Goal: Task Accomplishment & Management: Manage account settings

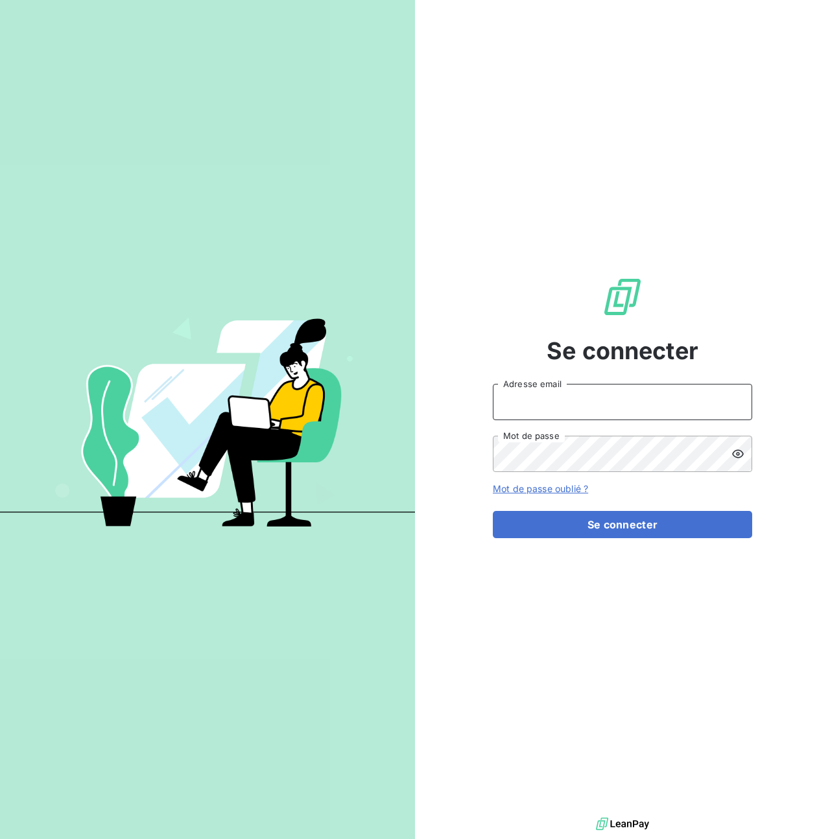
type input "[PERSON_NAME][EMAIL_ADDRESS][PERSON_NAME][DOMAIN_NAME]"
click at [581, 509] on form "[PERSON_NAME][EMAIL_ADDRESS][PERSON_NAME][DOMAIN_NAME] Adresse email Mot de pas…" at bounding box center [622, 461] width 259 height 154
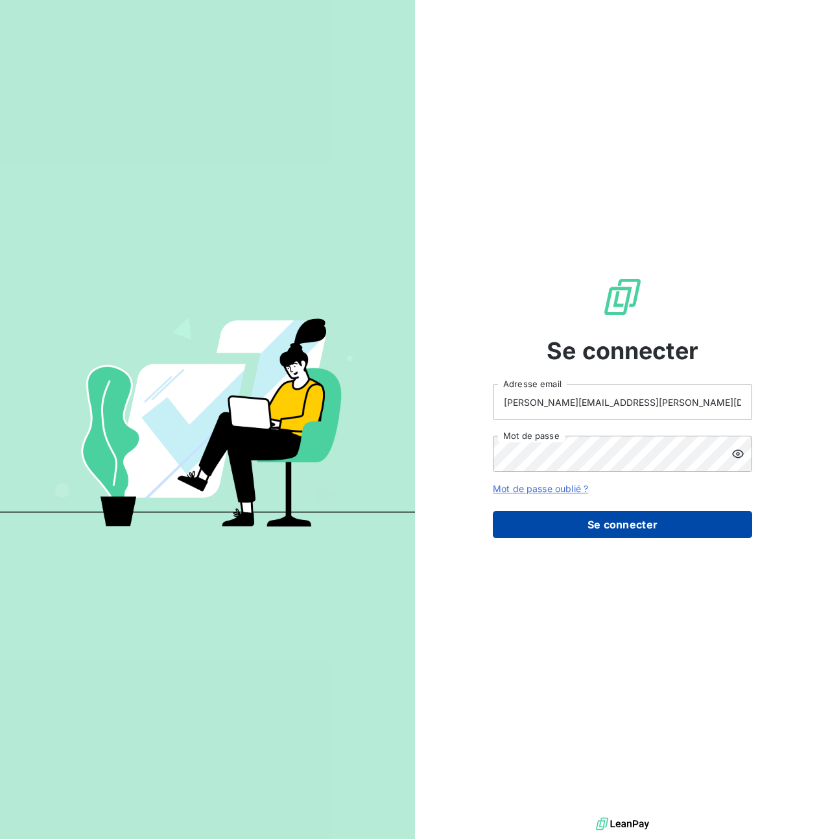
click at [581, 530] on button "Se connecter" at bounding box center [622, 524] width 259 height 27
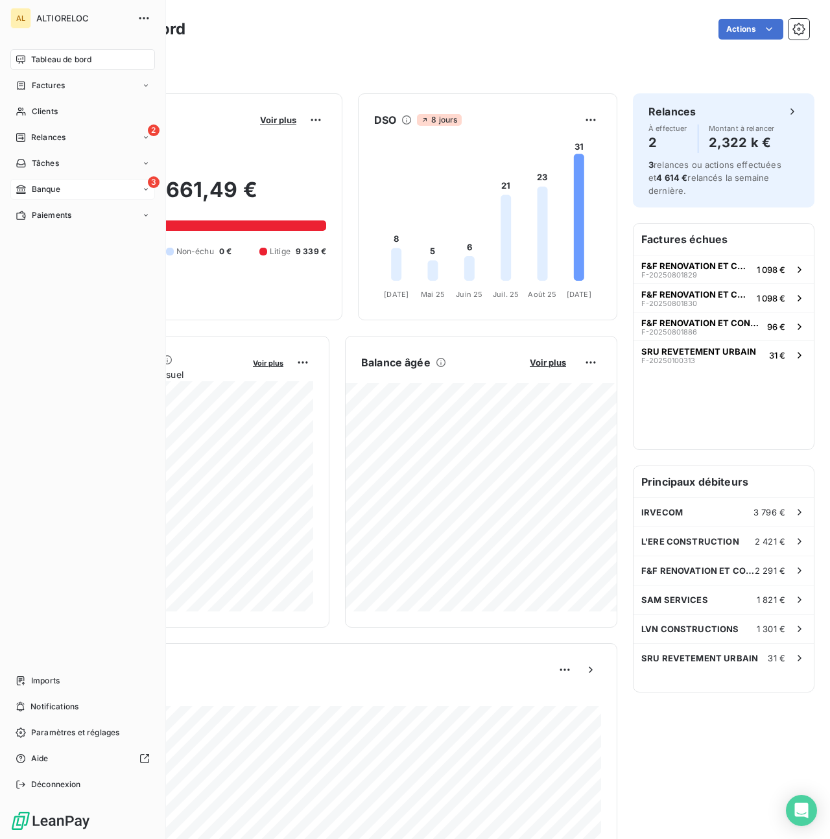
click at [53, 189] on span "Banque" at bounding box center [46, 189] width 29 height 12
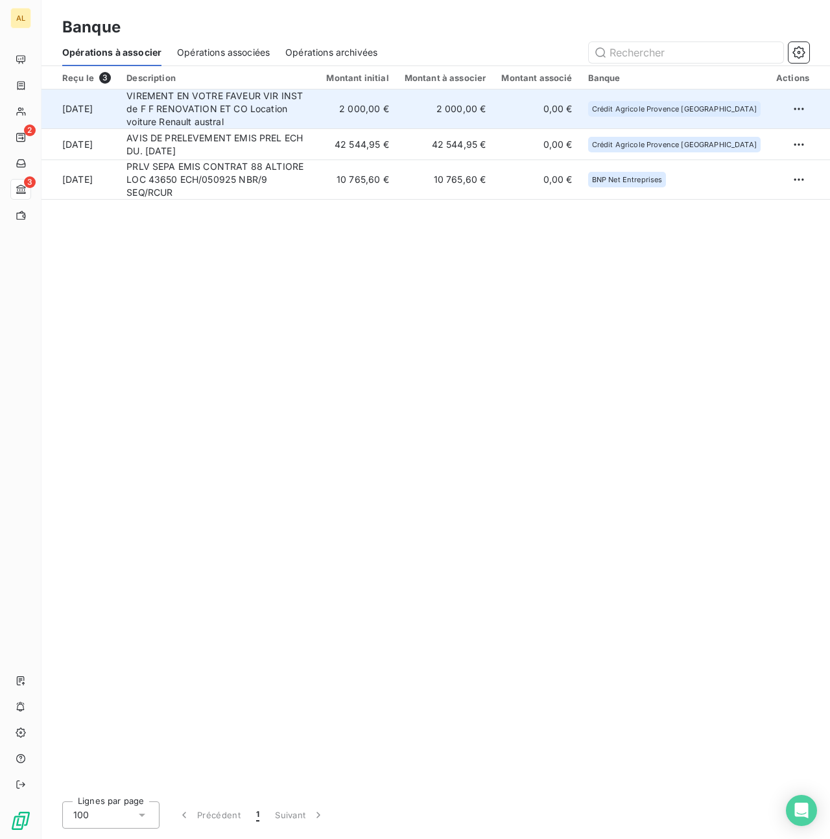
click at [318, 110] on td "VIREMENT EN VOTRE FAVEUR VIR INST de F F RENOVATION ET CO Location voiture Rena…" at bounding box center [219, 109] width 200 height 40
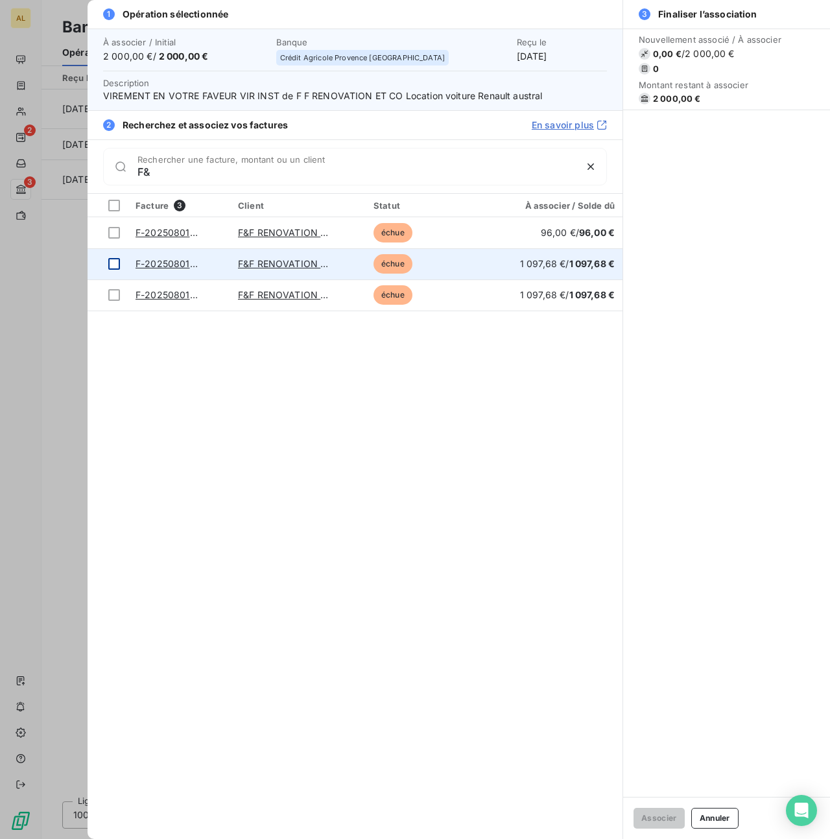
type input "F&"
click at [114, 266] on div at bounding box center [114, 264] width 12 height 12
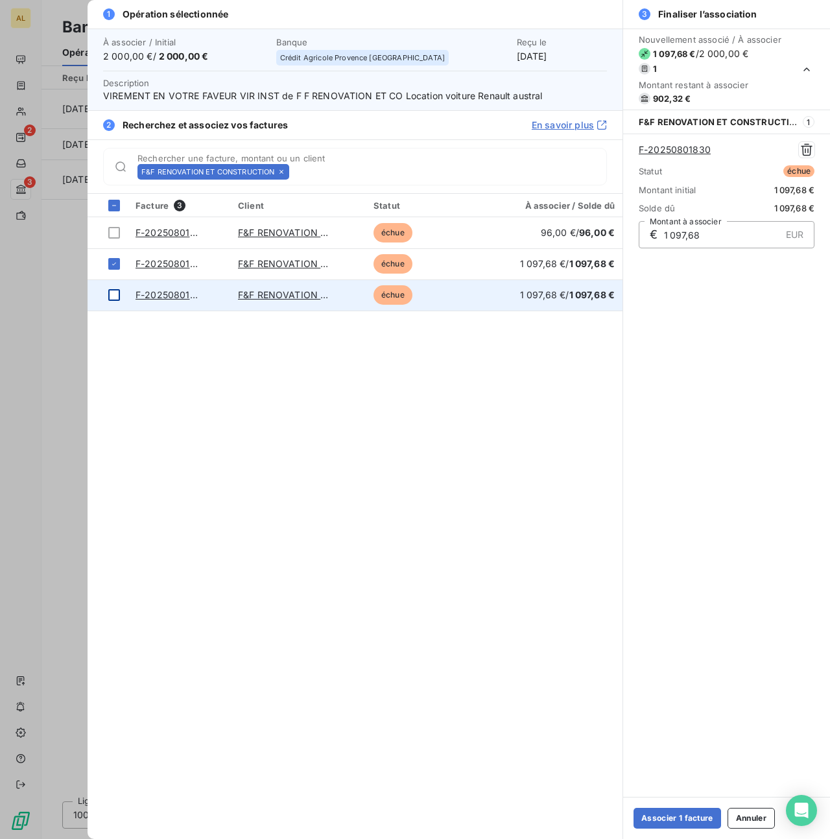
click at [113, 295] on div at bounding box center [114, 295] width 12 height 12
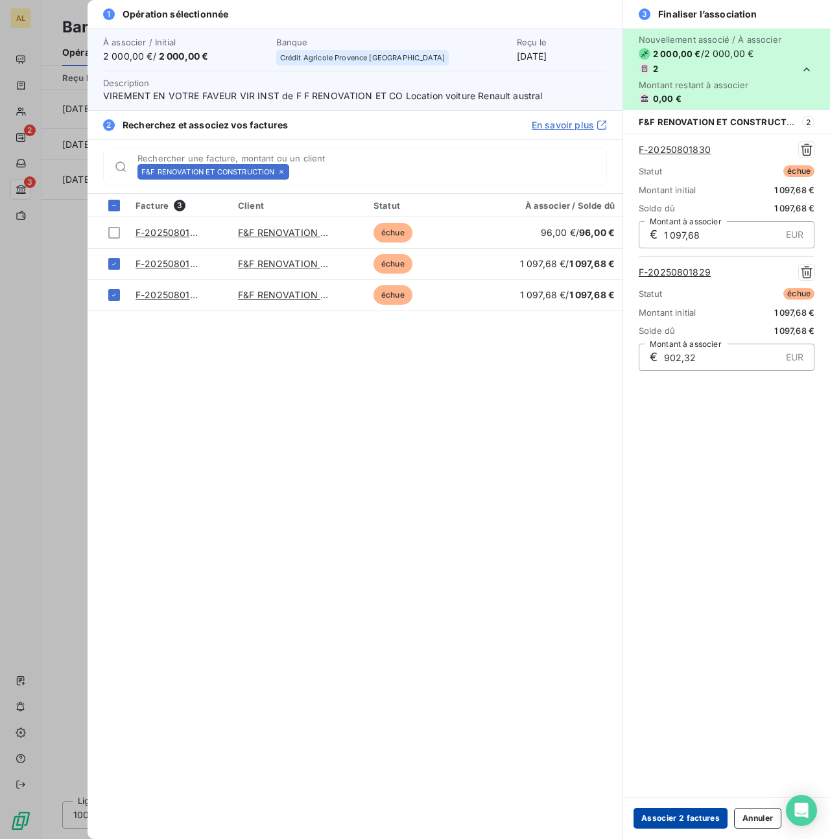
click at [672, 823] on button "Associer 2 factures" at bounding box center [680, 818] width 94 height 21
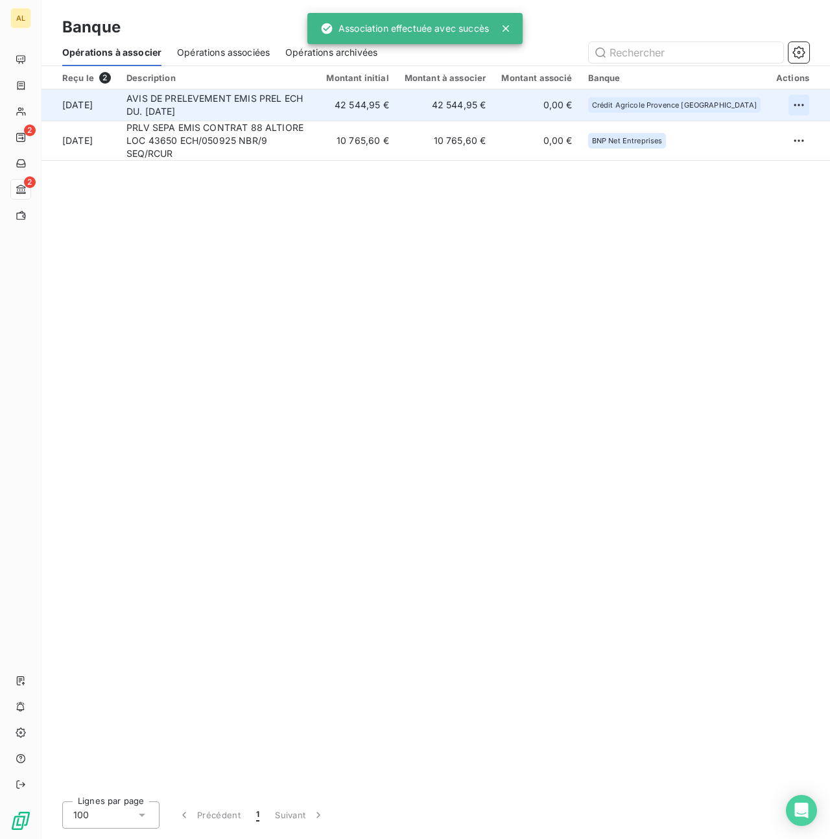
click at [797, 104] on html "AL 2 2 Banque Opérations à associer Opérations associées Opérations archivées R…" at bounding box center [415, 419] width 830 height 839
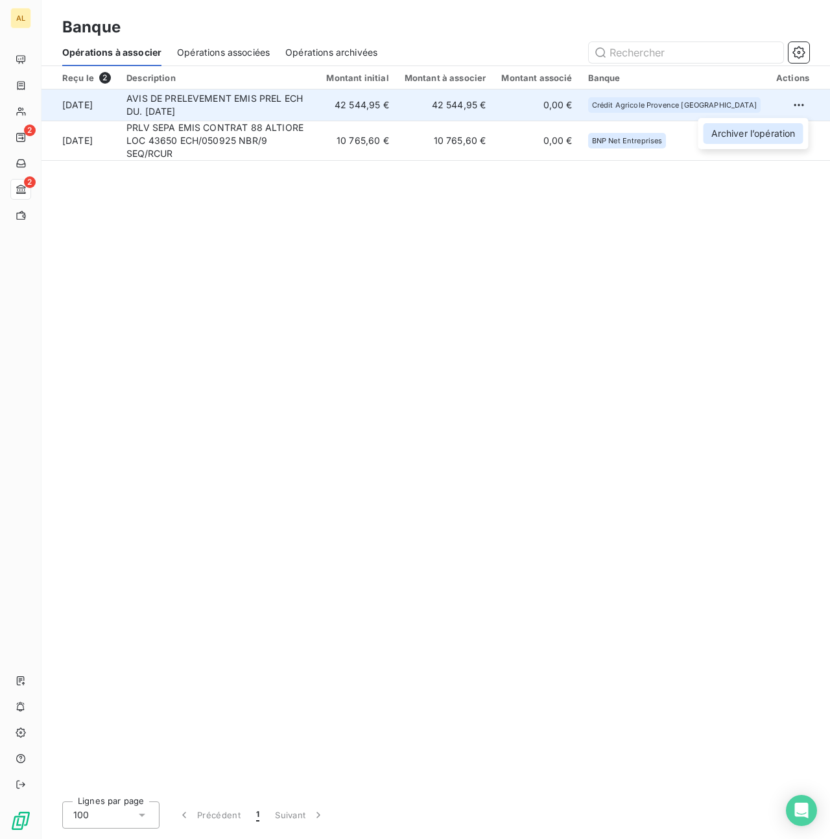
click at [762, 128] on div "Archiver l’opération" at bounding box center [753, 133] width 100 height 21
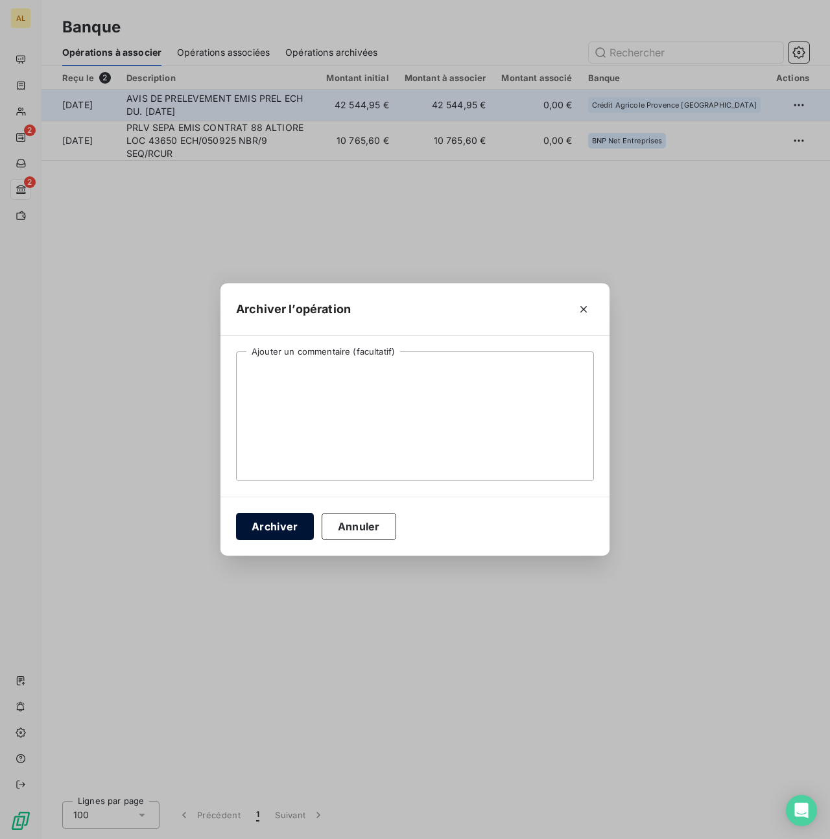
click at [274, 524] on button "Archiver" at bounding box center [275, 526] width 78 height 27
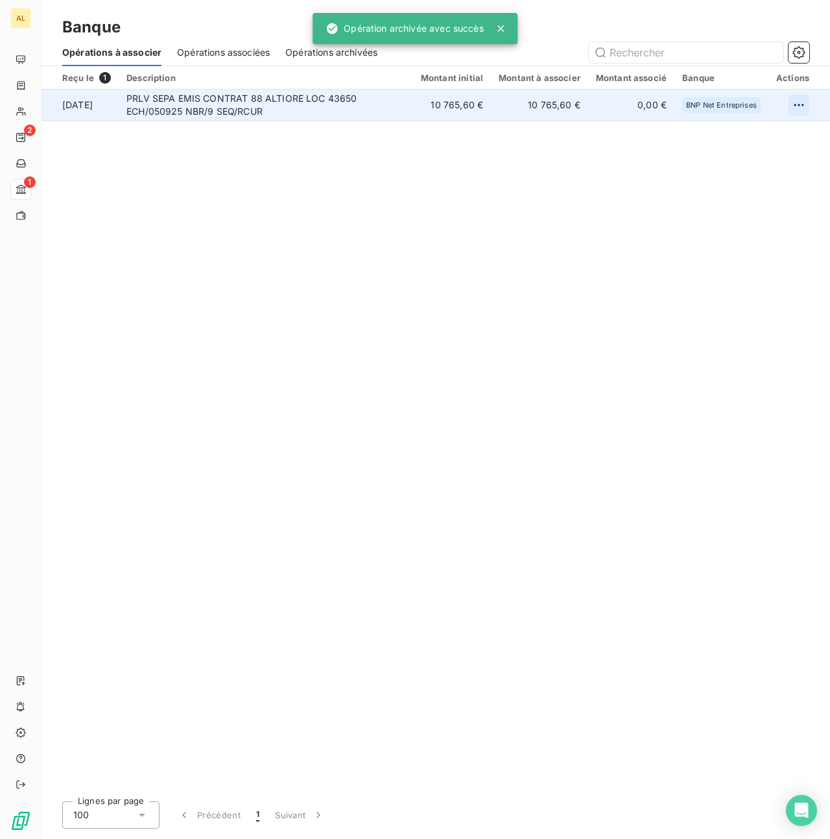
click at [795, 105] on html "AL 2 1 Banque Opérations à associer Opérations associées Opérations archivées R…" at bounding box center [415, 419] width 830 height 839
click at [740, 137] on div "Archiver l’opération" at bounding box center [753, 133] width 100 height 21
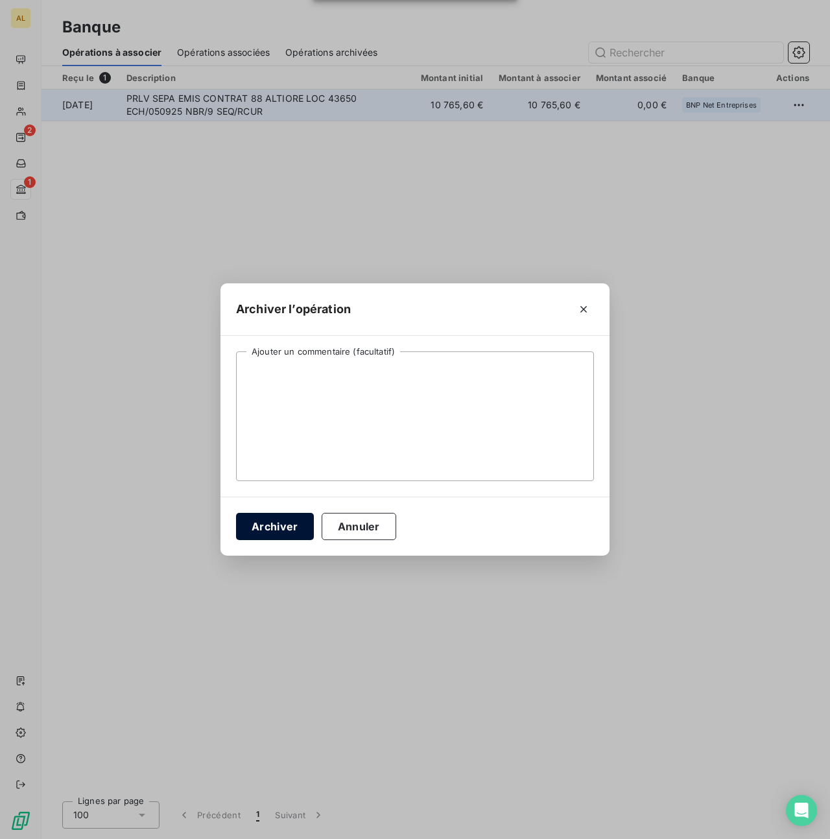
click at [268, 533] on button "Archiver" at bounding box center [275, 526] width 78 height 27
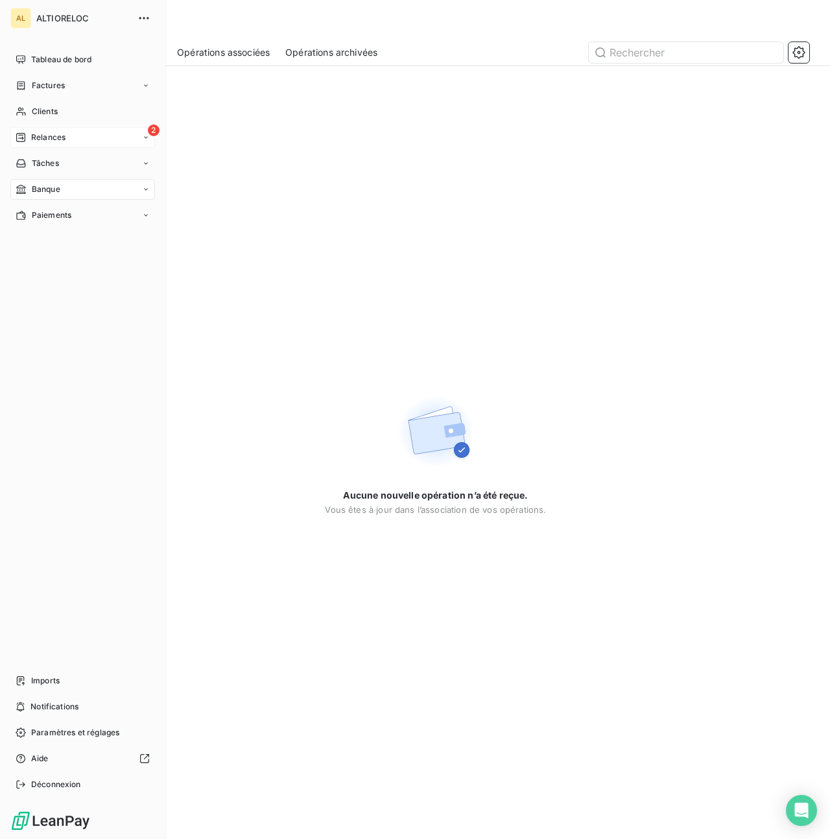
click at [31, 136] on span "Relances" at bounding box center [48, 138] width 34 height 12
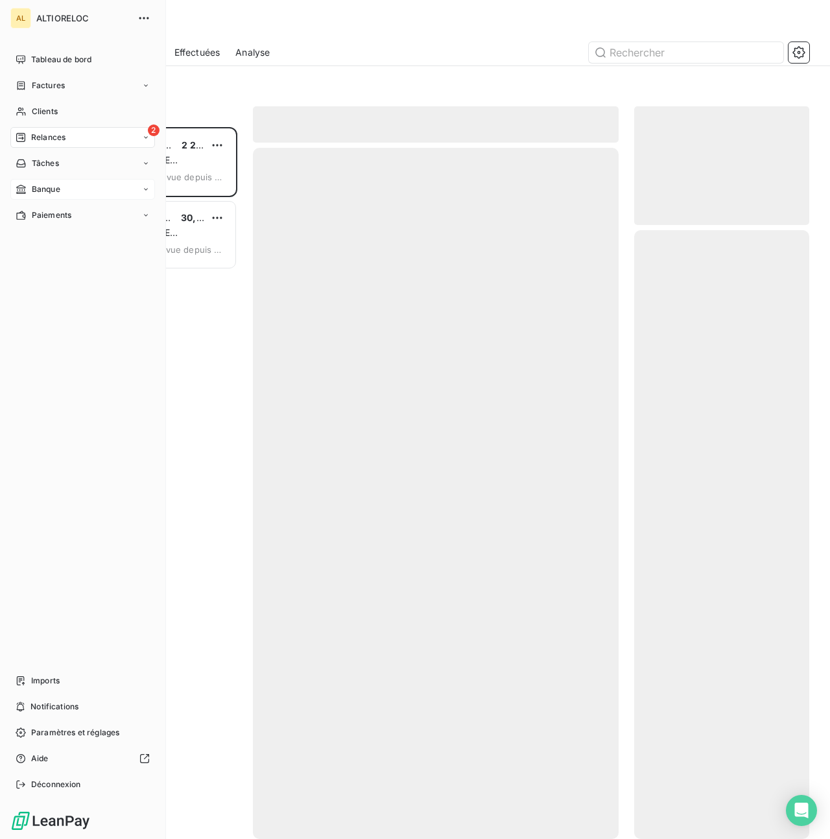
scroll to position [712, 175]
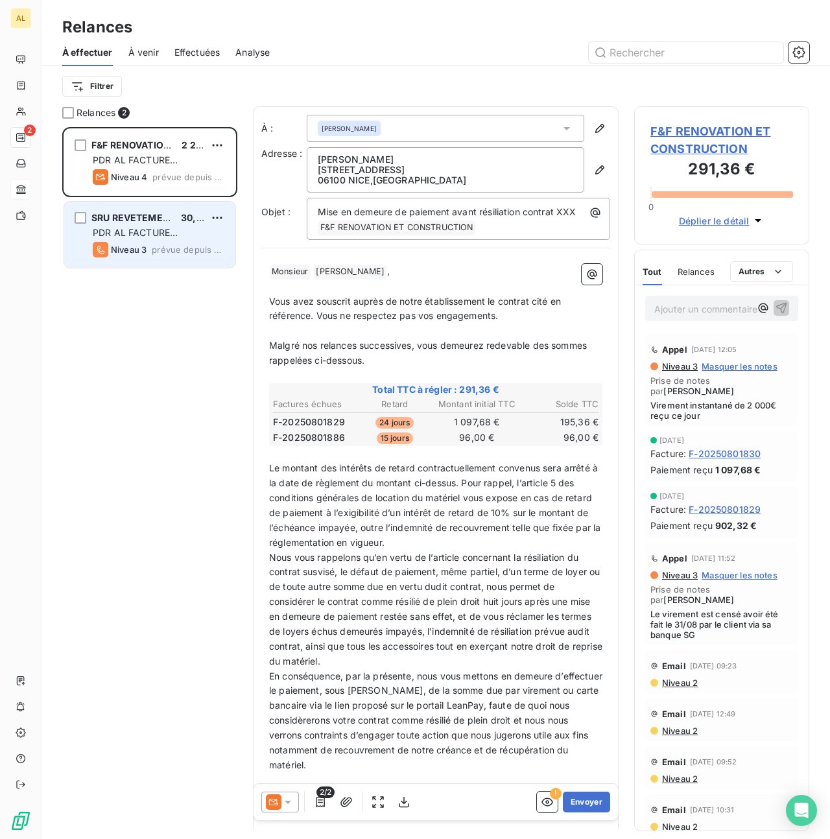
click at [151, 244] on div "Niveau 3 prévue depuis [DATE]" at bounding box center [159, 250] width 132 height 16
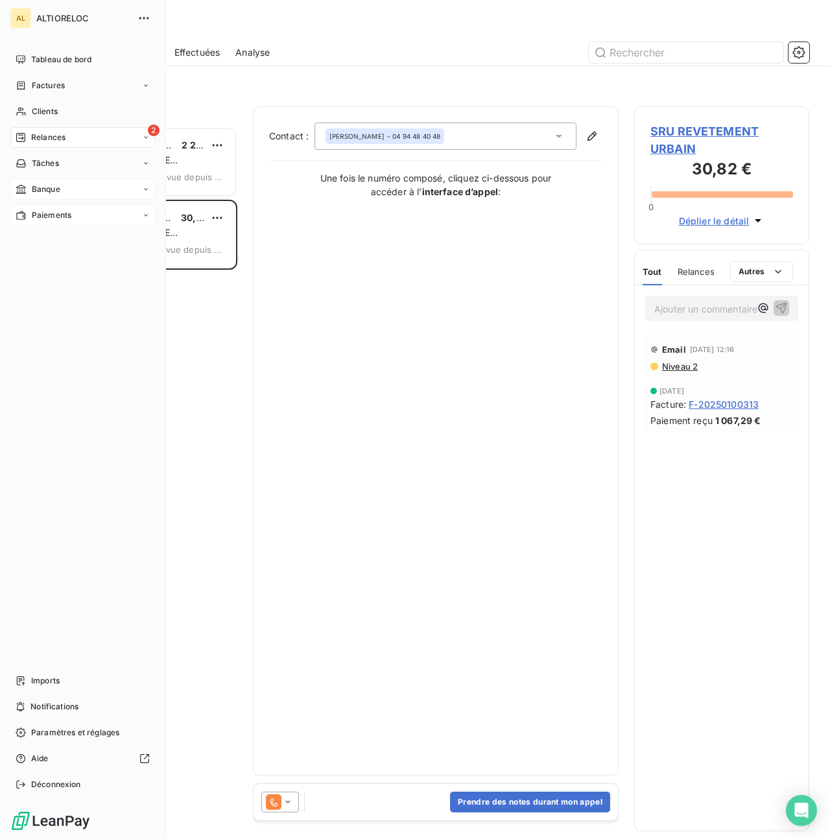
click at [49, 213] on span "Paiements" at bounding box center [52, 215] width 40 height 12
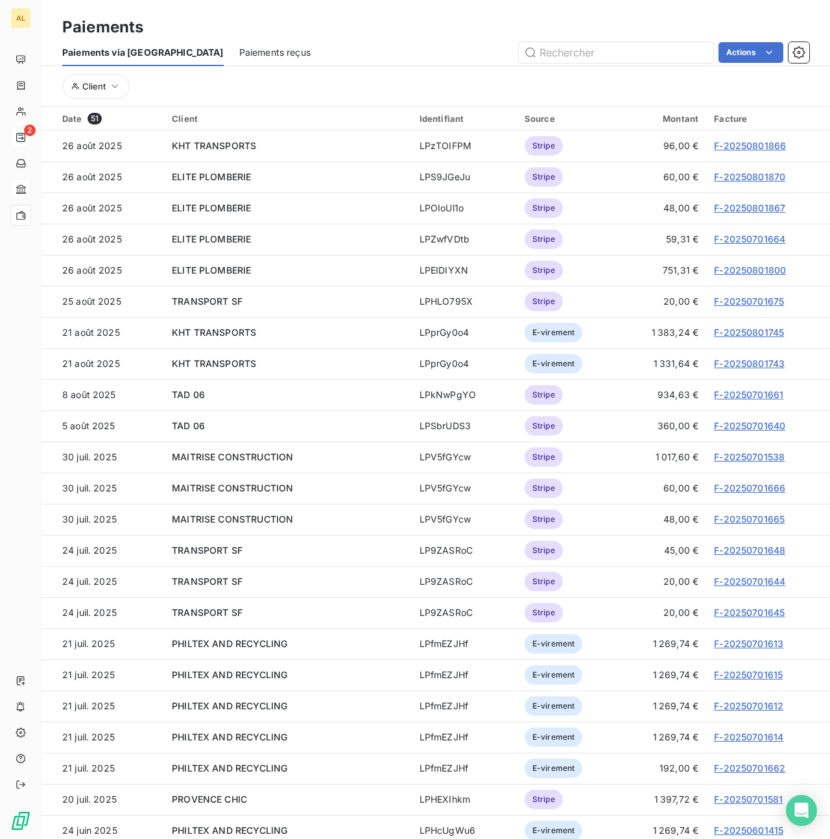
click at [239, 50] on span "Paiements reçus" at bounding box center [274, 52] width 71 height 13
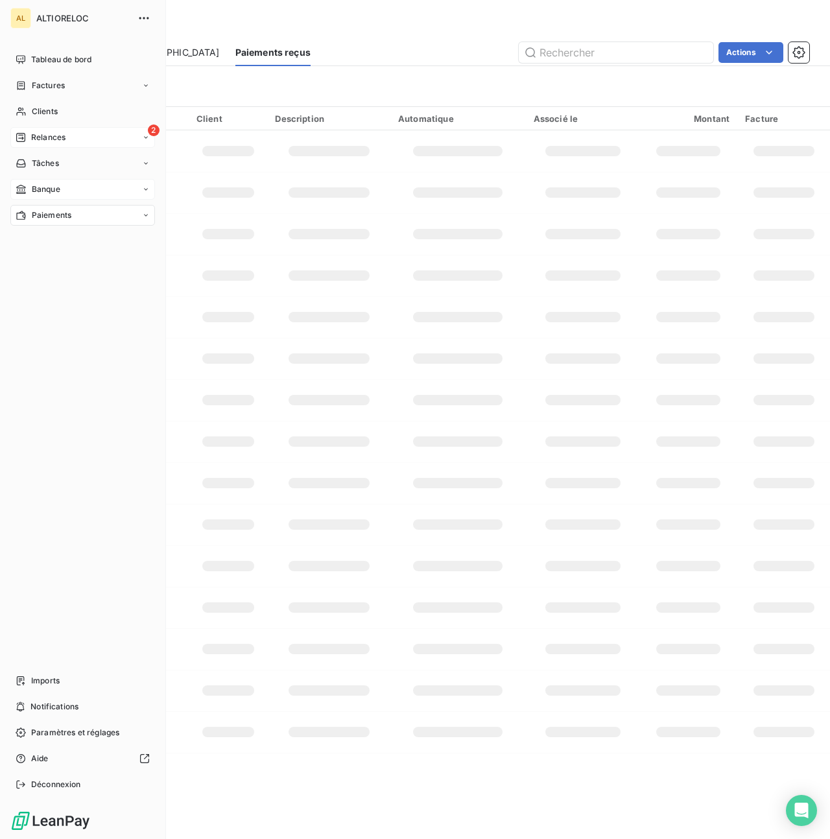
click at [37, 137] on span "Relances" at bounding box center [48, 138] width 34 height 12
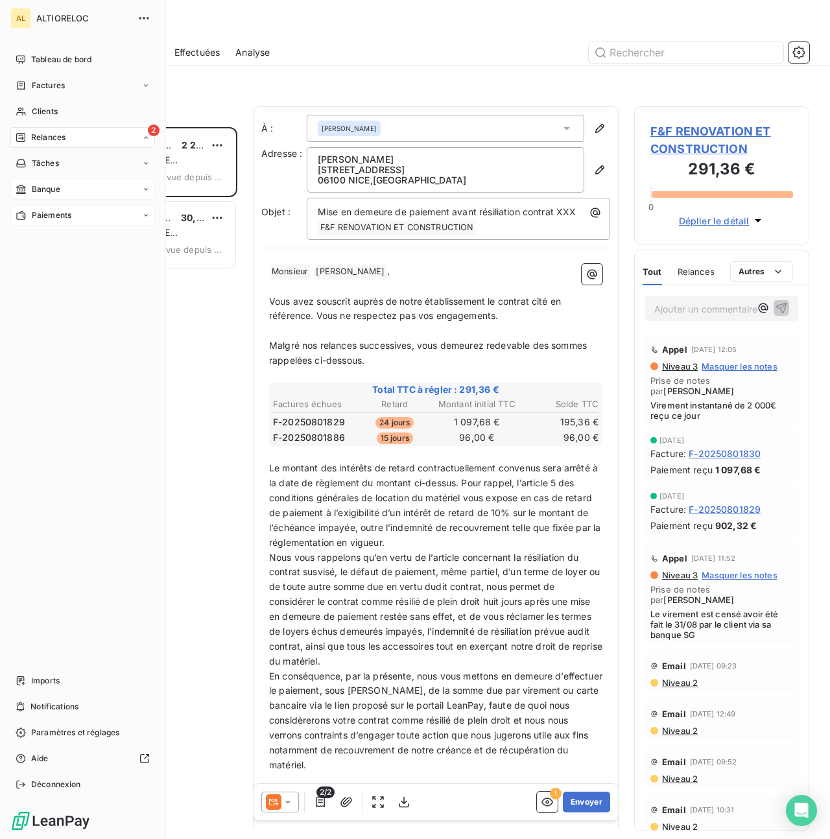
scroll to position [712, 175]
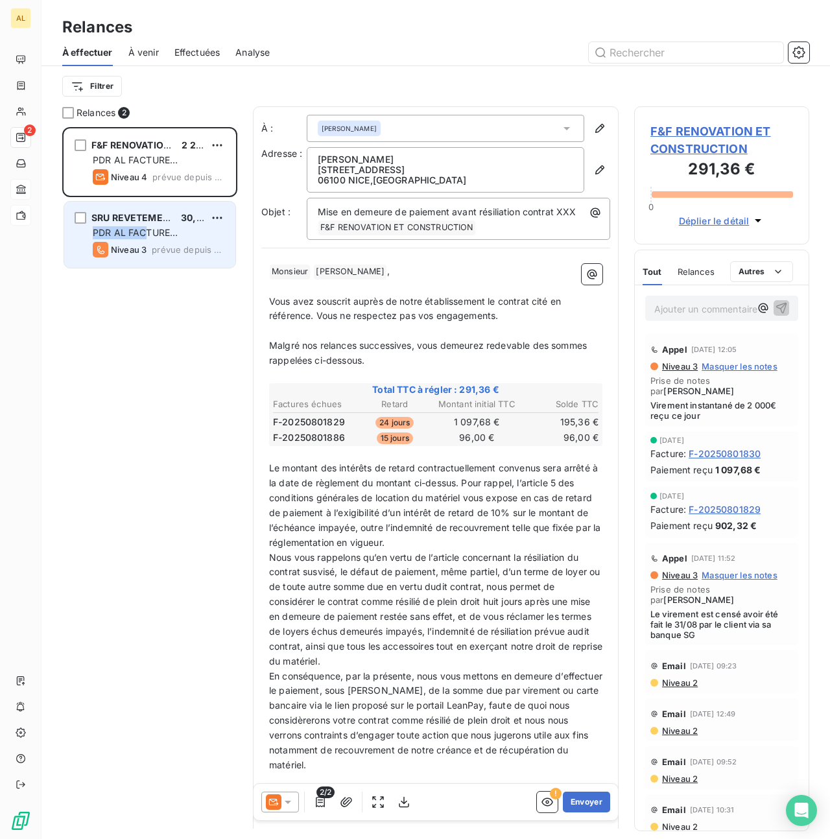
click at [142, 226] on div "SRU REVETEMENT URBAIN 30,82 € PDR AL FACTURE [PERSON_NAME] 3 prévue depuis [DAT…" at bounding box center [149, 235] width 171 height 66
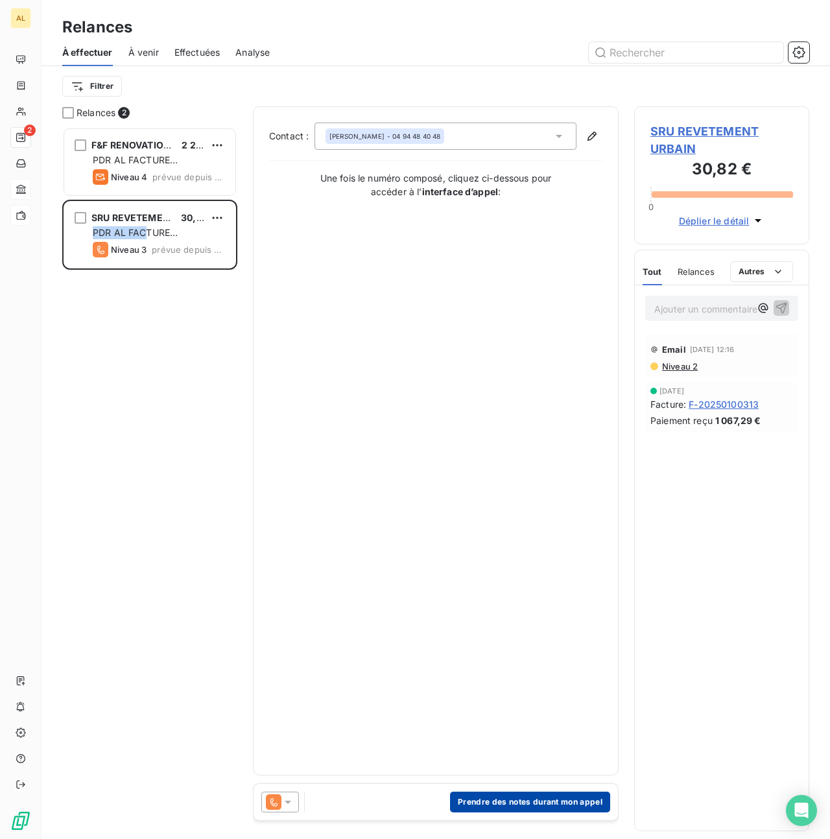
click at [511, 804] on button "Prendre des notes durant mon appel" at bounding box center [530, 802] width 160 height 21
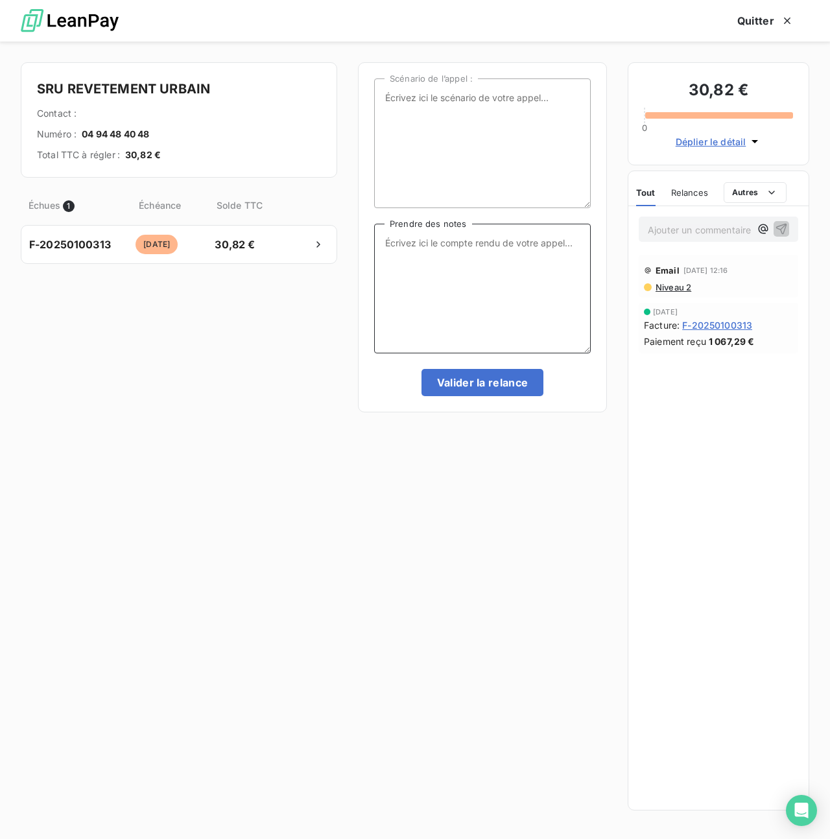
click at [421, 249] on textarea "Prendre des notes" at bounding box center [482, 289] width 217 height 130
type textarea "En attente du virement client"
click at [479, 384] on button "Valider la relance" at bounding box center [482, 382] width 123 height 27
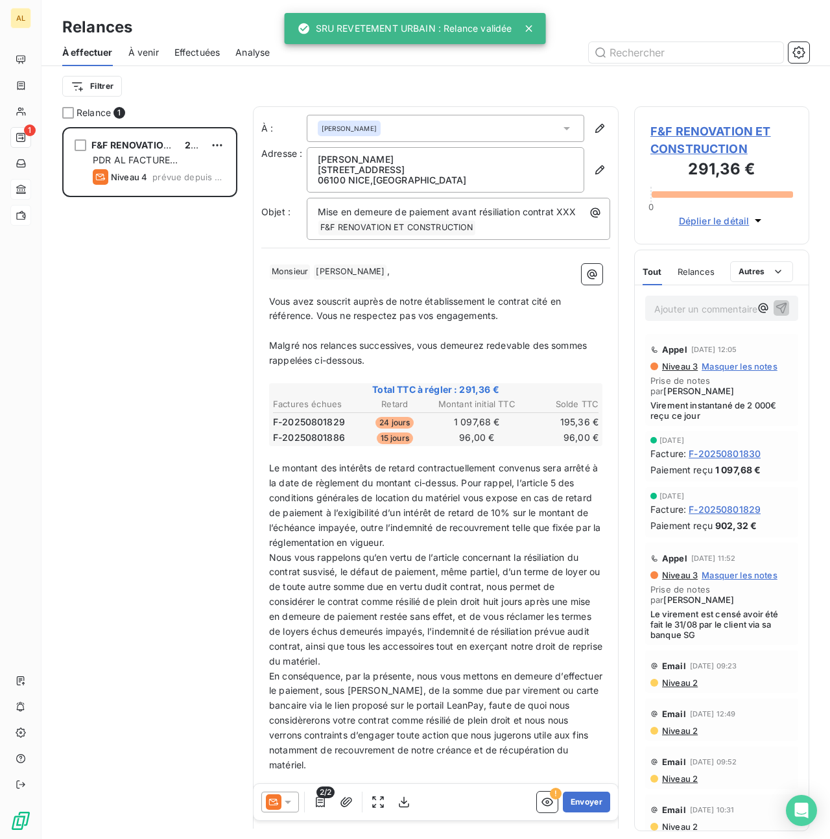
click at [286, 804] on icon at bounding box center [287, 801] width 13 height 13
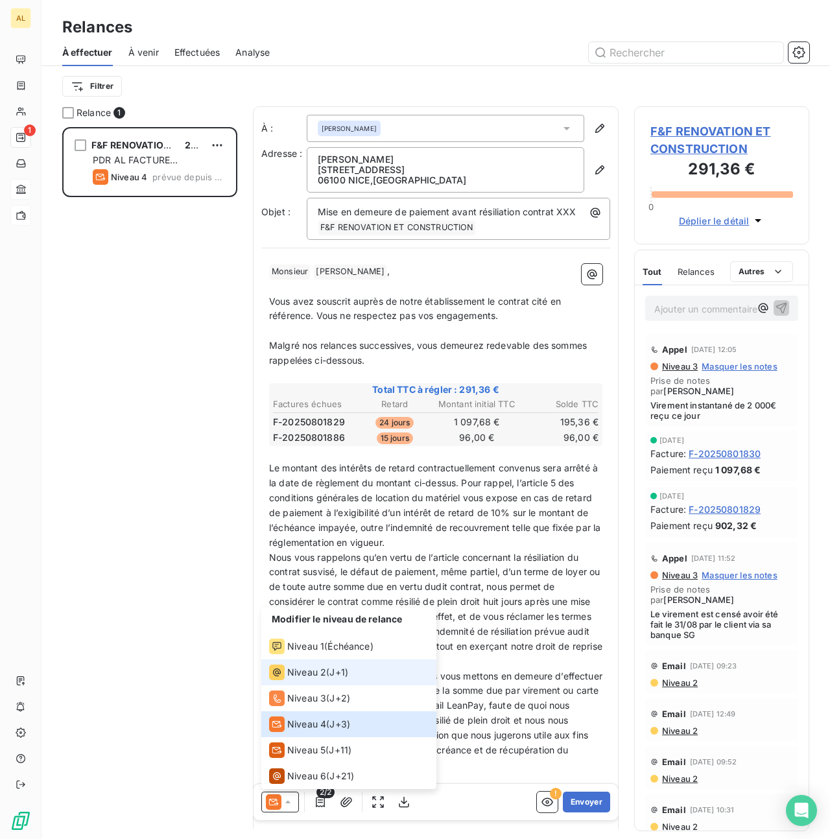
click at [307, 675] on span "Niveau 2" at bounding box center [306, 672] width 39 height 13
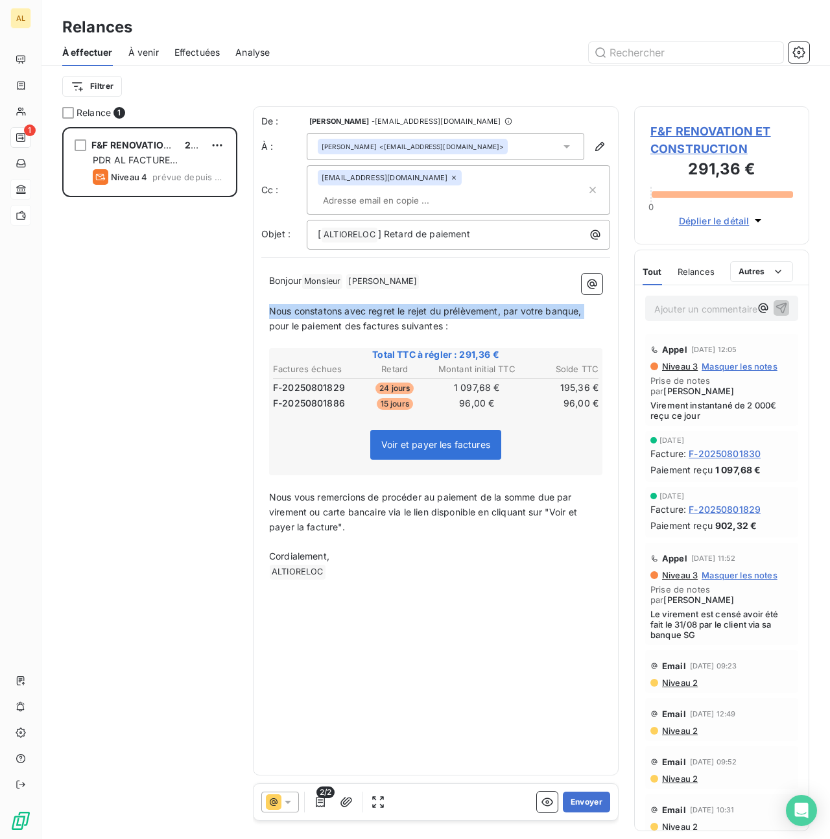
drag, startPoint x: 270, startPoint y: 294, endPoint x: 269, endPoint y: 304, distance: 10.5
click at [269, 305] on span "Nous constatons avec regret le rejet du prélèvement, par votre banque, pour le …" at bounding box center [426, 318] width 315 height 26
drag, startPoint x: 364, startPoint y: 293, endPoint x: 354, endPoint y: 293, distance: 9.7
click at [354, 305] on span "Nous faisons suite au virement partiel de 2000€ reçu epour le paiement des fact…" at bounding box center [435, 318] width 333 height 26
click at [537, 606] on div "De : [PERSON_NAME] - [EMAIL_ADDRESS][DOMAIN_NAME] À : [PERSON_NAME] <[EMAIL_ADD…" at bounding box center [436, 440] width 366 height 669
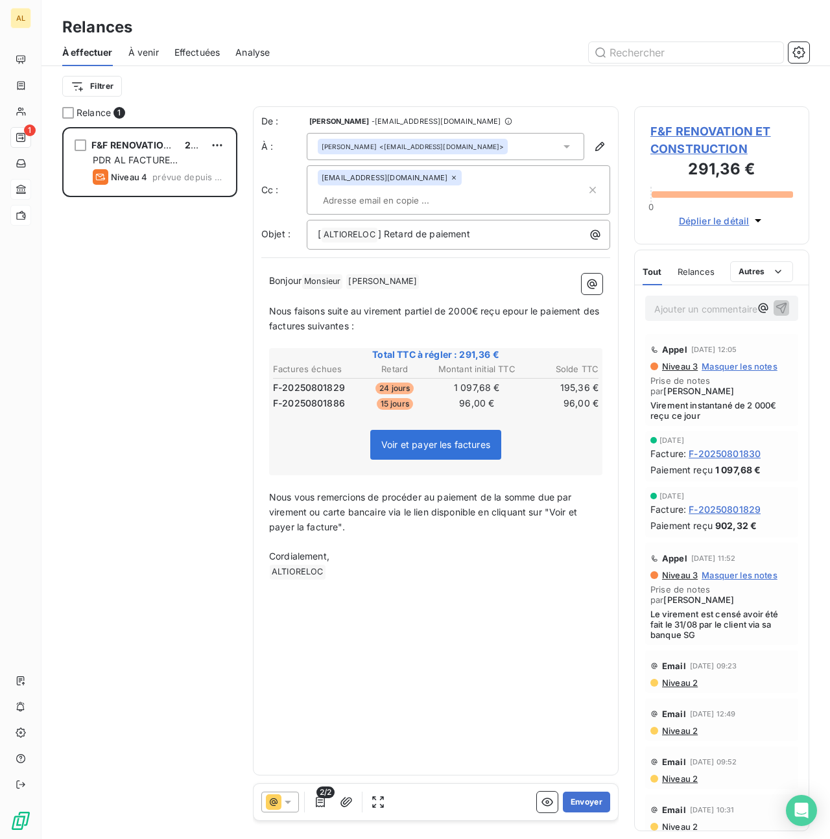
click at [350, 305] on span "Nous faisons suite au virement partiel de 2000€ reçu epour le paiement des fact…" at bounding box center [435, 318] width 333 height 26
drag, startPoint x: 352, startPoint y: 292, endPoint x: 363, endPoint y: 292, distance: 11.0
click at [363, 305] on span "Nous faisons suite au virement partiel de 2000€ reçu epour le paiement des fact…" at bounding box center [435, 318] width 333 height 26
drag, startPoint x: 368, startPoint y: 294, endPoint x: 404, endPoint y: 292, distance: 35.7
click at [404, 305] on span "Nous avons bien reçu les fonds de virement partiel de 2000€ reçu epour le paiem…" at bounding box center [433, 318] width 329 height 26
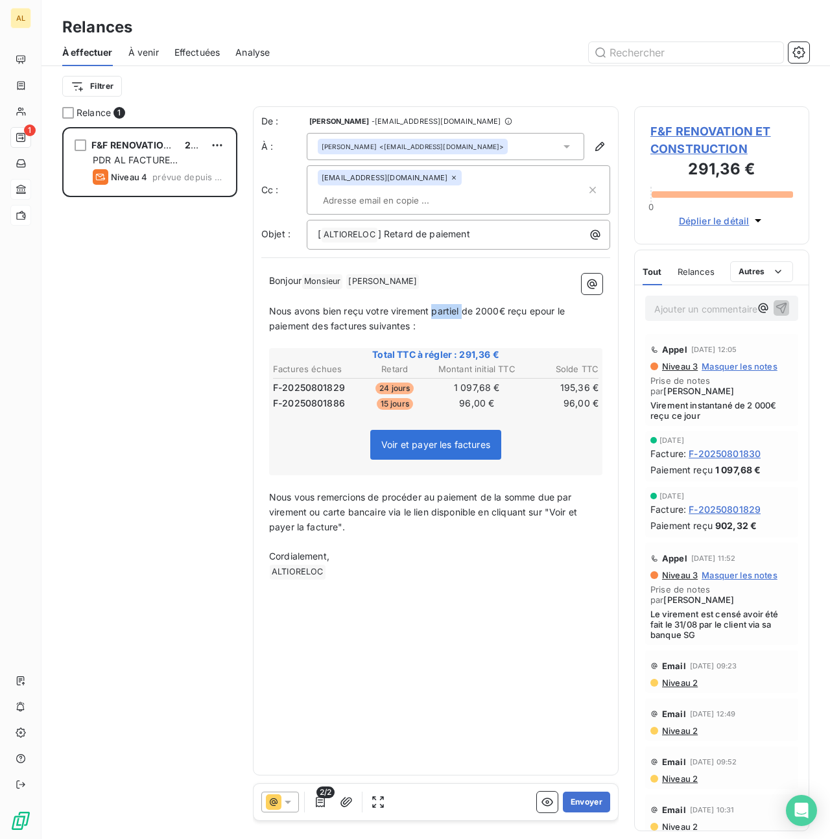
drag, startPoint x: 431, startPoint y: 293, endPoint x: 463, endPoint y: 292, distance: 31.8
click at [463, 305] on span "Nous avons bien reçu votre virement partiel de 2000€ reçu epour le paiement des…" at bounding box center [418, 318] width 298 height 26
drag, startPoint x: 479, startPoint y: 293, endPoint x: 504, endPoint y: 294, distance: 25.3
click at [504, 305] on span "Nous avons bien reçu votre virement de 2000€ reçu epour le paiement des facture…" at bounding box center [434, 318] width 330 height 26
click at [311, 311] on span "Nous avons bien reçu votre virement de 2000€ et voici le lien pour le paiement …" at bounding box center [420, 318] width 303 height 26
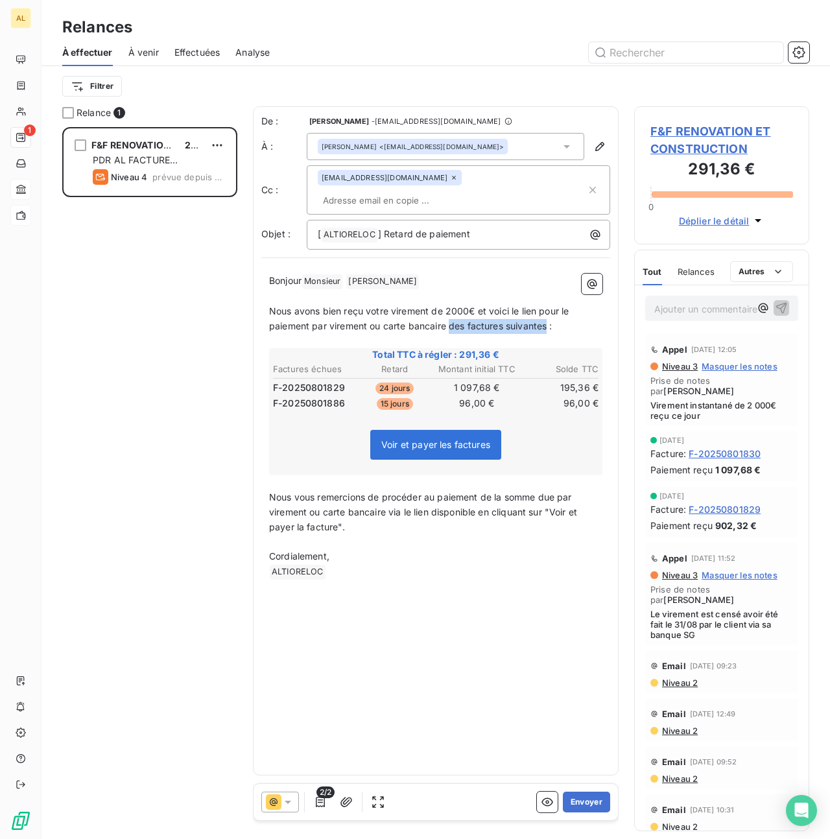
drag, startPoint x: 451, startPoint y: 308, endPoint x: 546, endPoint y: 309, distance: 95.9
click at [546, 309] on span "Nous avons bien reçu votre virement de 2000€ et voici le lien pour le paiement …" at bounding box center [420, 318] width 303 height 26
click at [582, 803] on button "Envoyer" at bounding box center [586, 802] width 47 height 21
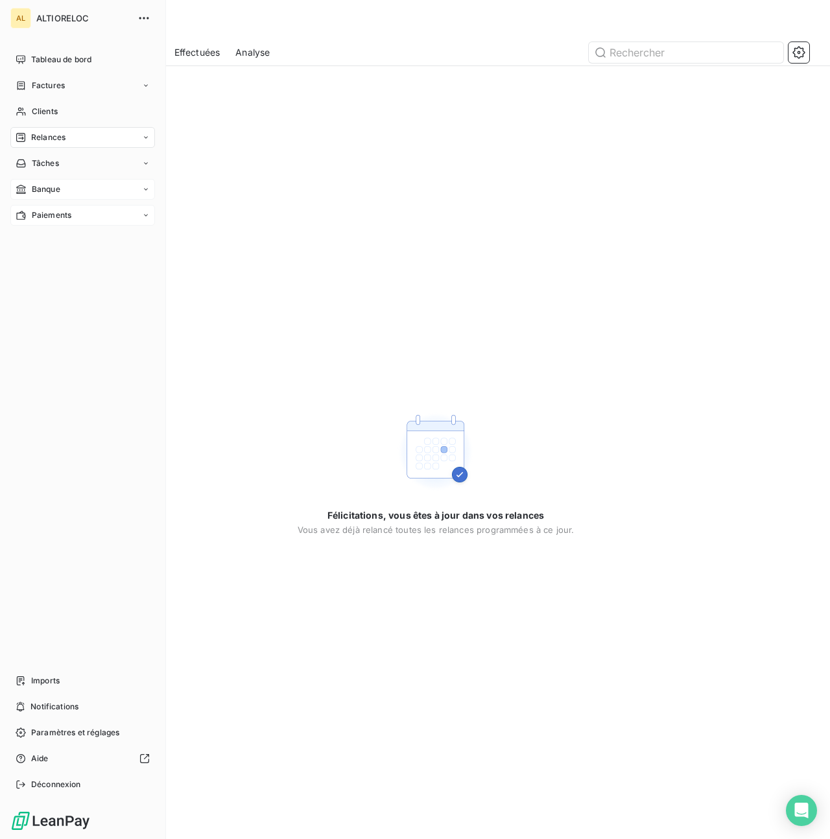
click at [45, 214] on span "Paiements" at bounding box center [52, 215] width 40 height 12
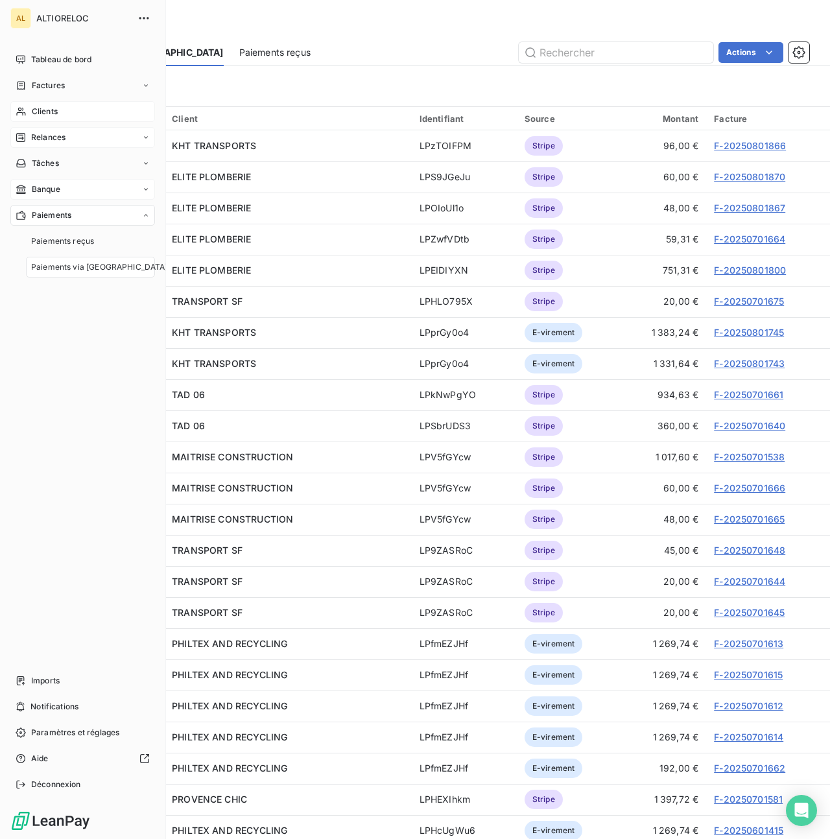
click at [45, 108] on span "Clients" at bounding box center [45, 112] width 26 height 12
